Goal: Task Accomplishment & Management: Manage account settings

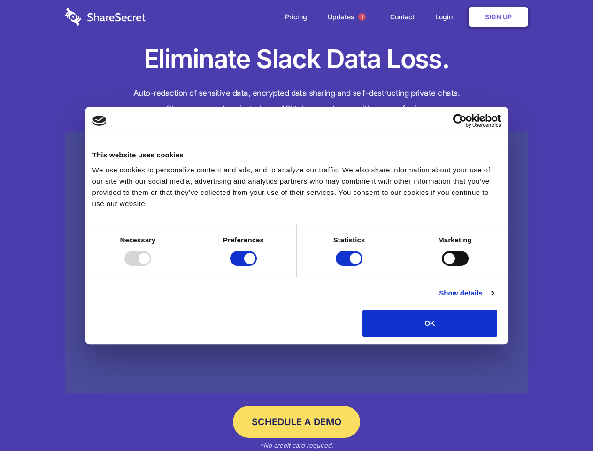
click at [151, 266] on div at bounding box center [137, 258] width 27 height 15
click at [257, 266] on input "Preferences" at bounding box center [243, 258] width 27 height 15
checkbox input "false"
click at [350, 266] on input "Statistics" at bounding box center [349, 258] width 27 height 15
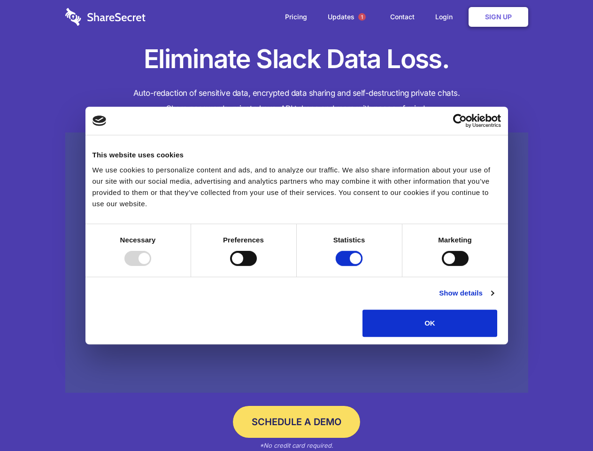
checkbox input "false"
click at [442, 266] on input "Marketing" at bounding box center [455, 258] width 27 height 15
checkbox input "true"
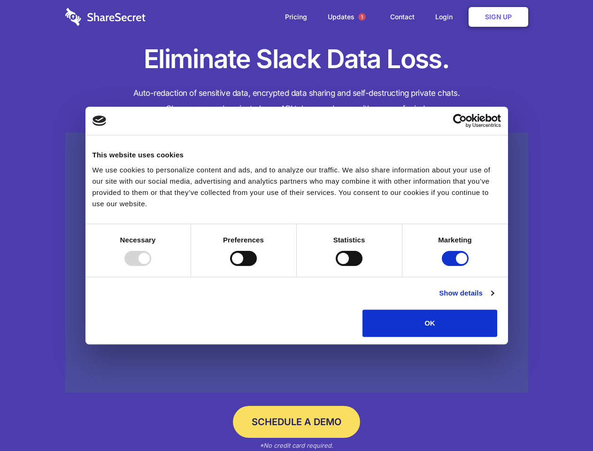
click at [493, 298] on link "Show details" at bounding box center [466, 292] width 54 height 11
